Goal: Information Seeking & Learning: Learn about a topic

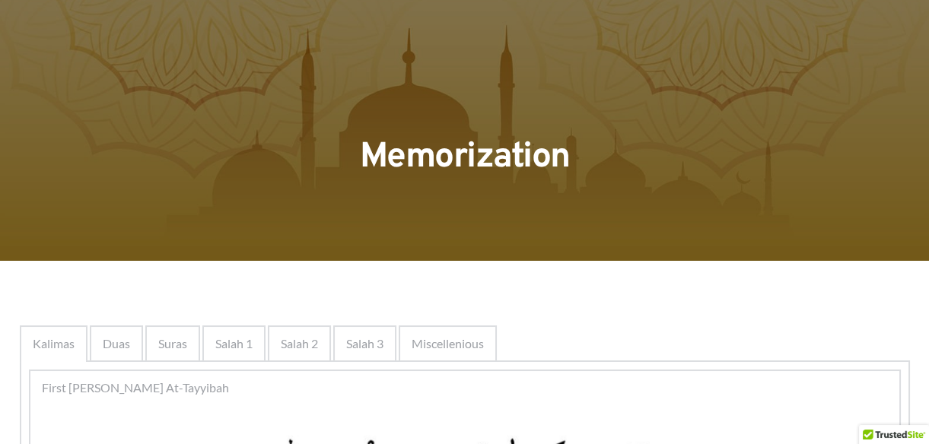
click at [488, 336] on div "Miscellenious" at bounding box center [448, 344] width 98 height 37
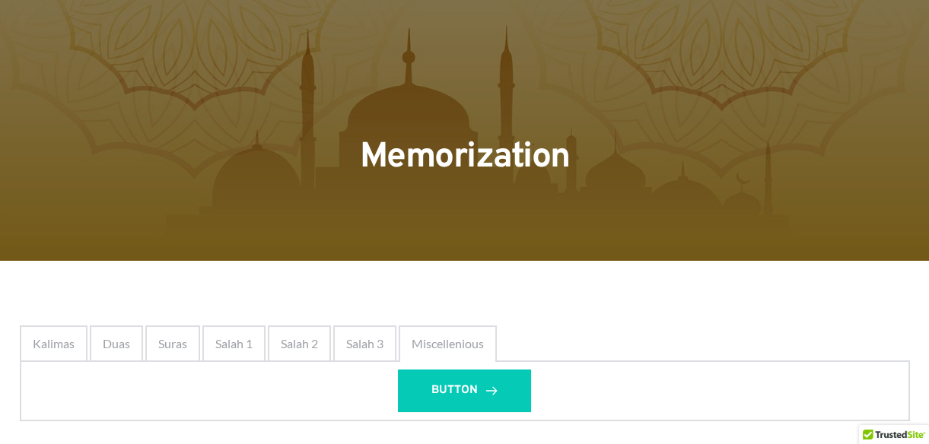
click at [597, 331] on ul "Kalimas Duas Suras Salah 1 Salah 2 Salah 3 Miscellenious" at bounding box center [465, 344] width 890 height 37
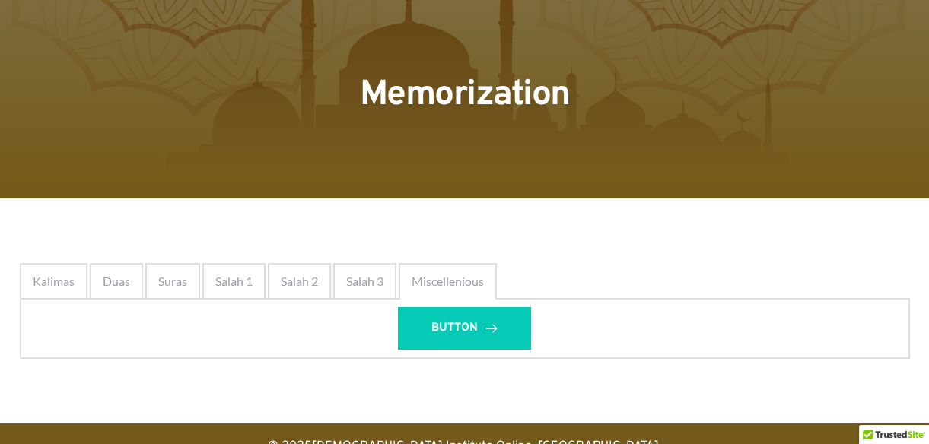
scroll to position [91, 0]
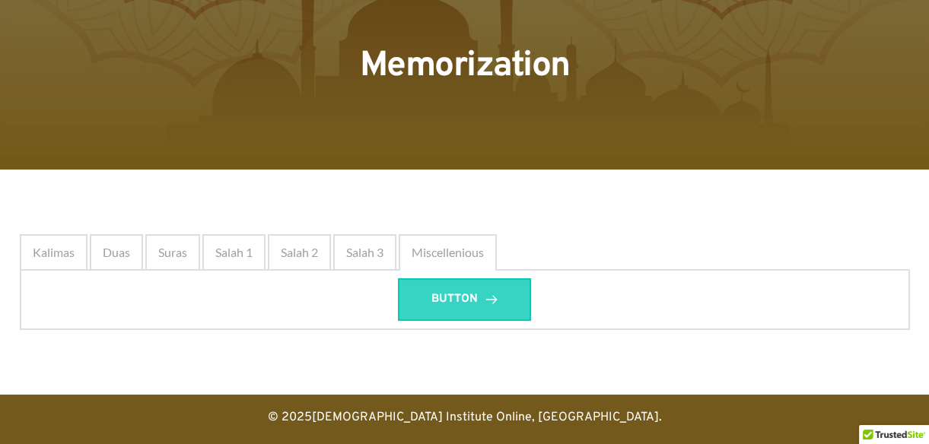
click at [486, 304] on icon at bounding box center [492, 300] width 12 height 12
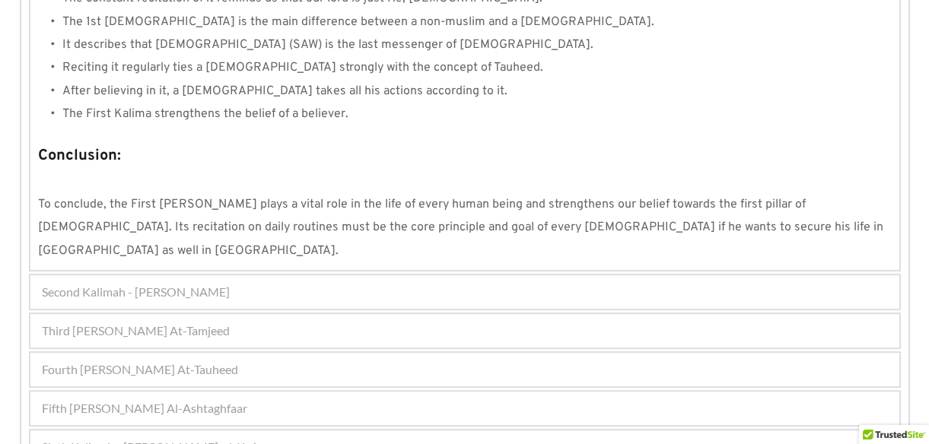
scroll to position [1511, 0]
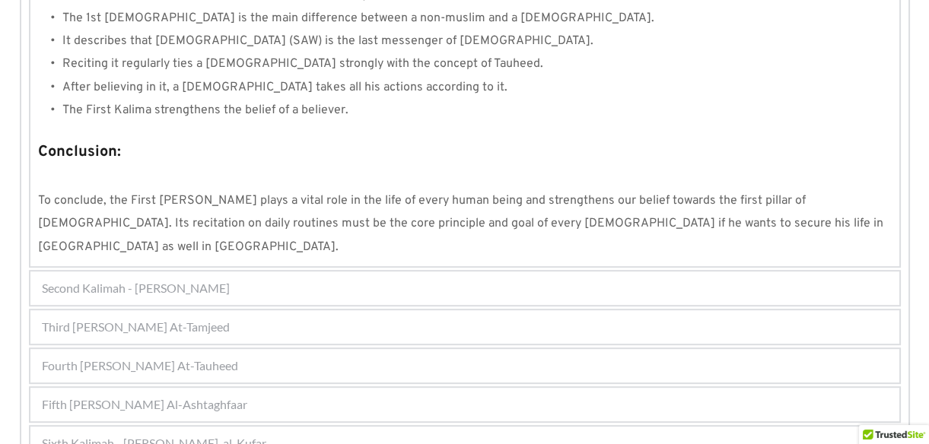
click at [253, 272] on div "Second Kalimah - [PERSON_NAME]" at bounding box center [464, 288] width 869 height 33
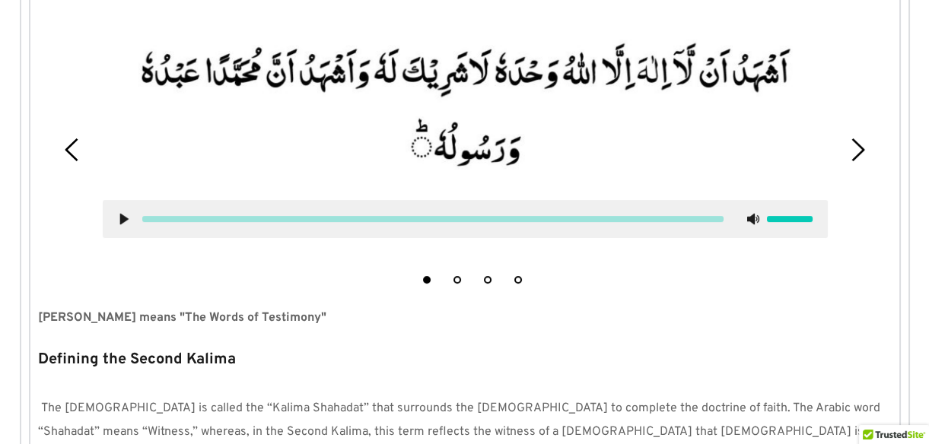
scroll to position [408, 0]
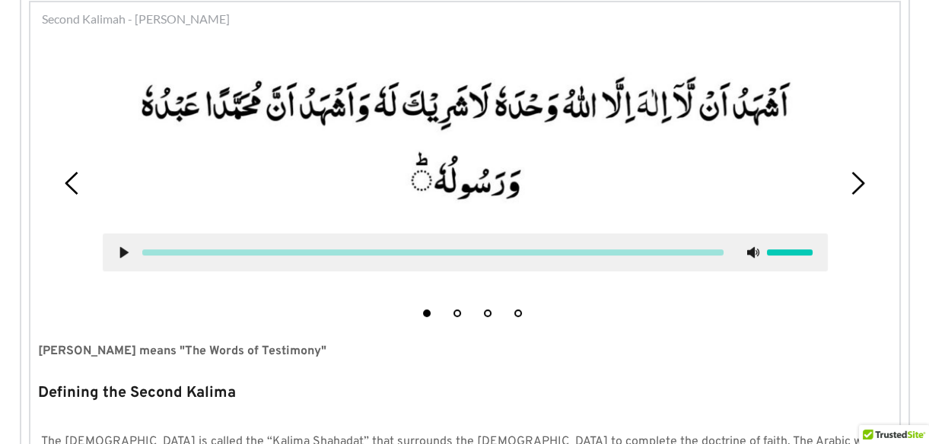
click at [250, 142] on picture at bounding box center [465, 140] width 725 height 158
click at [856, 174] on use at bounding box center [858, 183] width 13 height 23
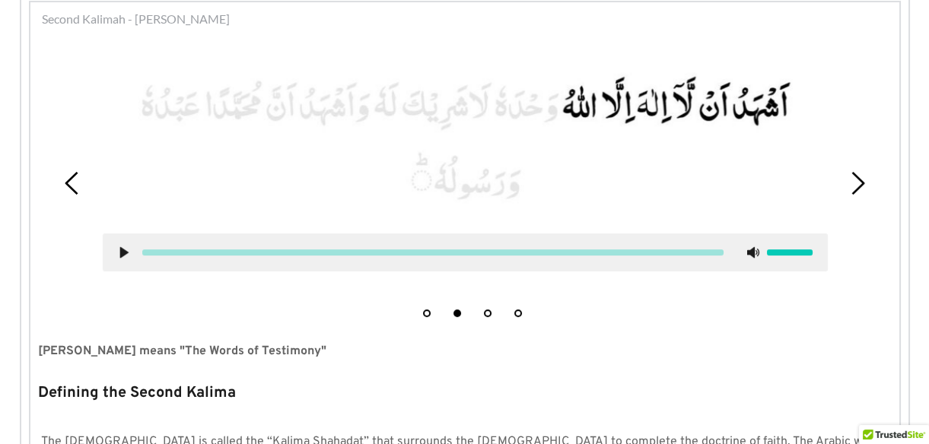
click at [860, 183] on icon at bounding box center [857, 183] width 23 height 23
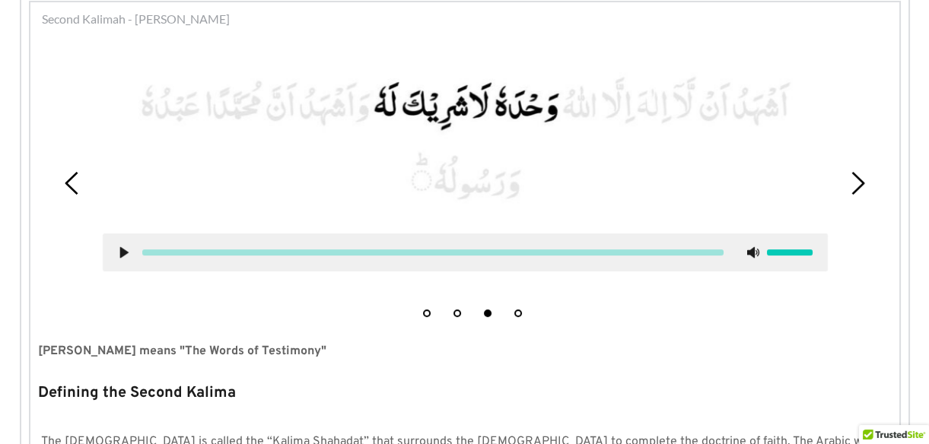
click at [863, 184] on icon at bounding box center [857, 183] width 23 height 23
